Goal: Book appointment/travel/reservation

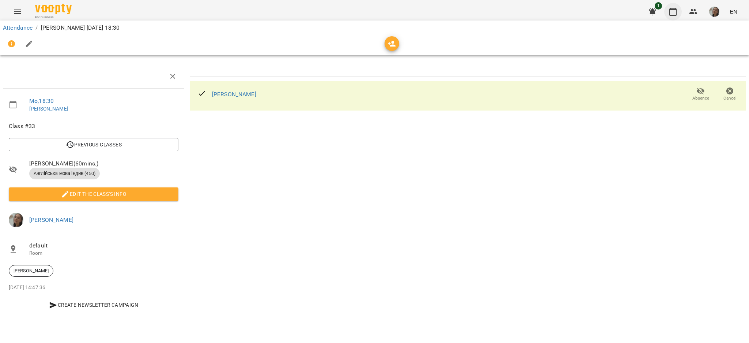
click at [669, 9] on icon "button" at bounding box center [673, 11] width 9 height 9
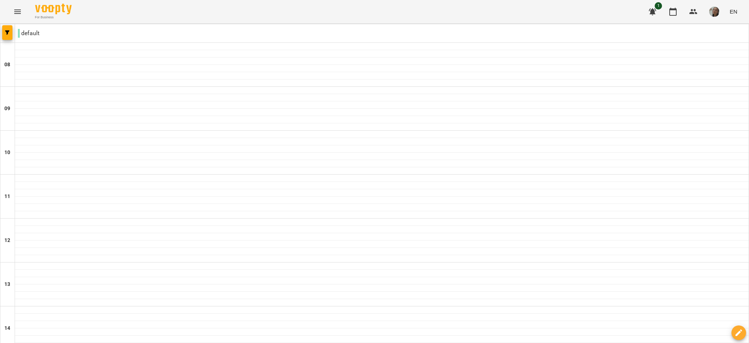
scroll to position [310, 0]
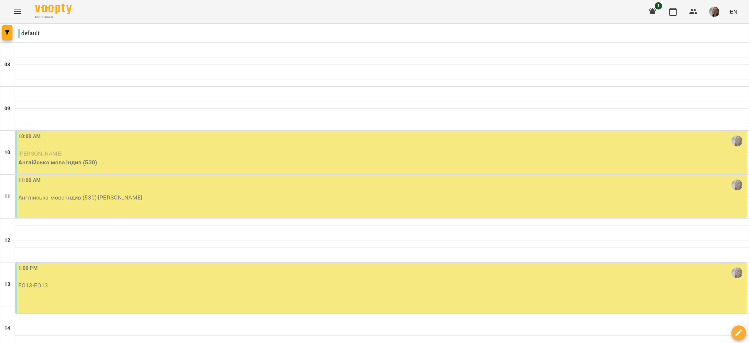
click at [235, 150] on p "[PERSON_NAME]" at bounding box center [381, 153] width 727 height 9
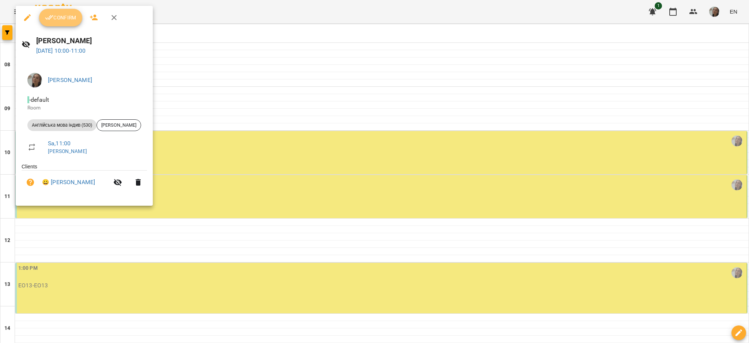
click at [65, 19] on span "Confirm" at bounding box center [60, 17] width 31 height 9
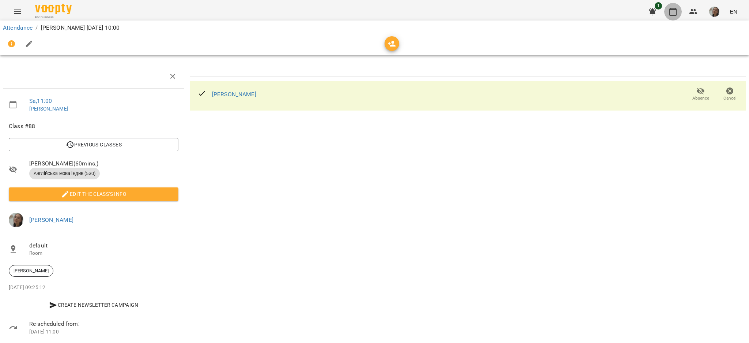
click at [673, 12] on icon "button" at bounding box center [673, 11] width 9 height 9
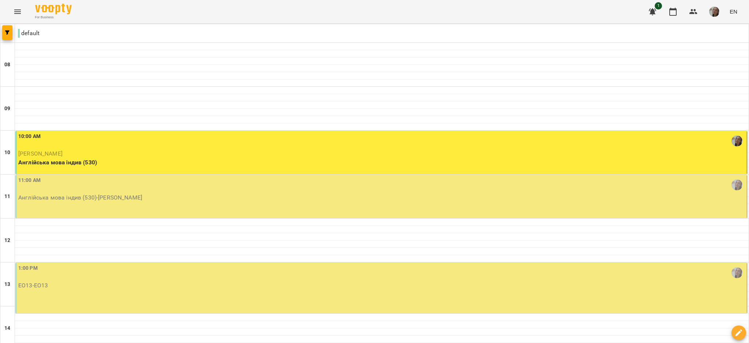
click at [260, 187] on div "11:00 AM" at bounding box center [381, 184] width 727 height 17
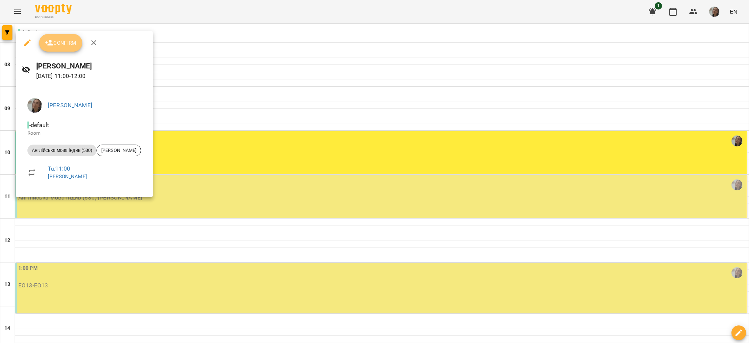
click at [54, 46] on span "Confirm" at bounding box center [60, 42] width 31 height 9
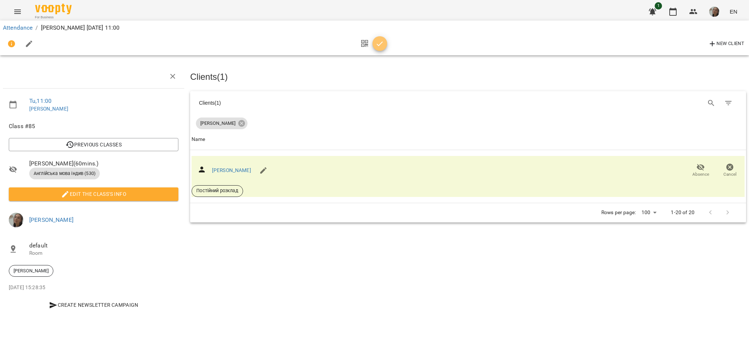
click at [377, 41] on icon "button" at bounding box center [379, 43] width 9 height 9
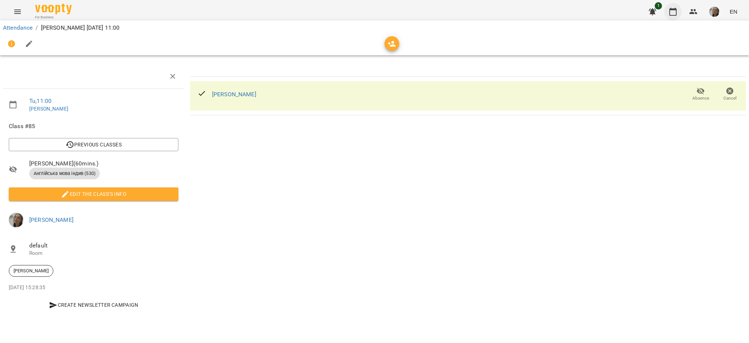
click at [674, 11] on icon "button" at bounding box center [673, 11] width 9 height 9
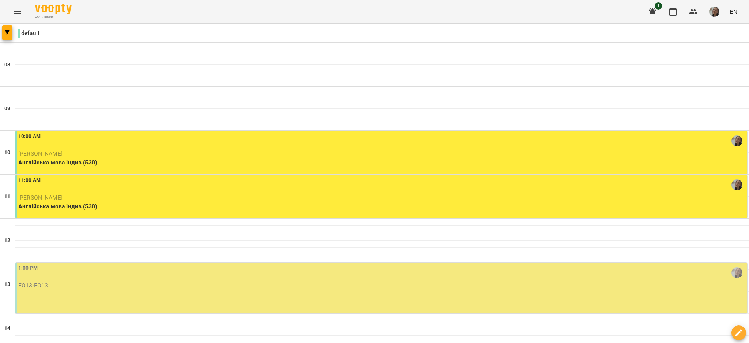
click at [134, 267] on div "1:00 PM" at bounding box center [381, 272] width 727 height 17
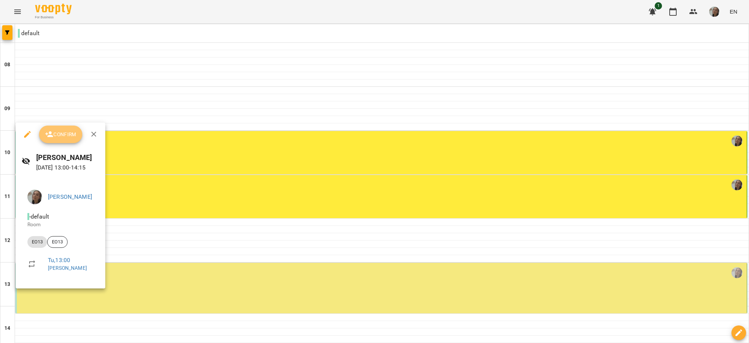
click at [58, 133] on span "Confirm" at bounding box center [60, 134] width 31 height 9
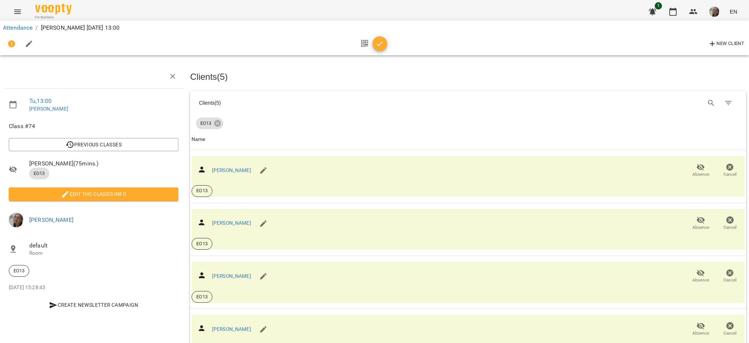
click at [383, 46] on icon "button" at bounding box center [379, 43] width 9 height 9
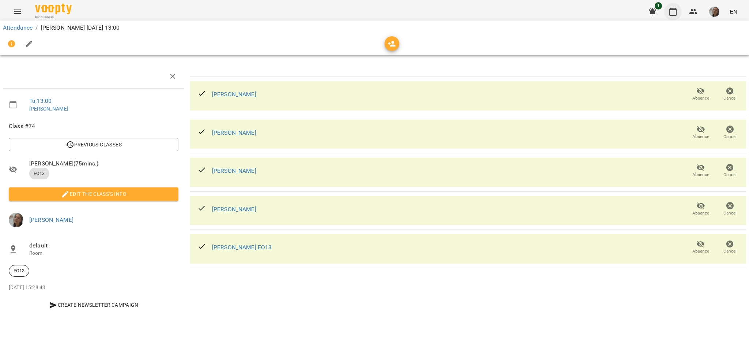
click at [674, 11] on icon "button" at bounding box center [673, 11] width 9 height 9
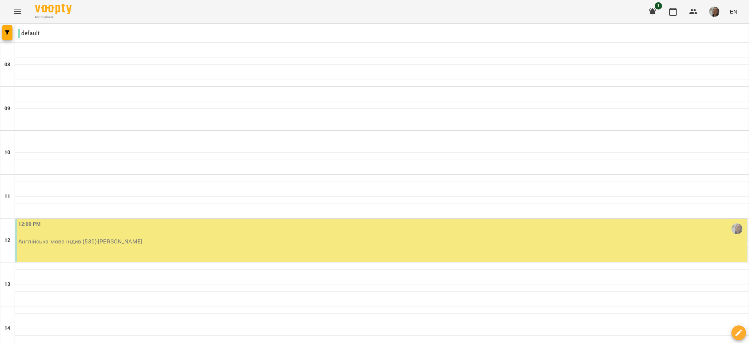
scroll to position [451, 0]
